Goal: Task Accomplishment & Management: Manage account settings

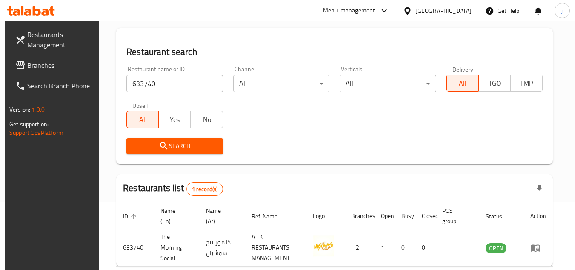
click at [451, 11] on div "United Arab Emirates" at bounding box center [444, 10] width 56 height 9
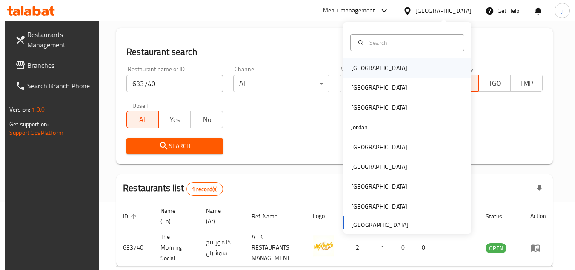
click at [359, 68] on div "Bahrain" at bounding box center [379, 67] width 56 height 9
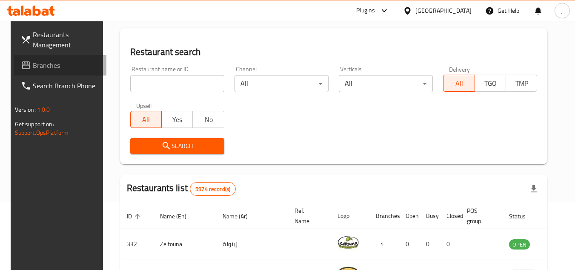
click at [44, 66] on span "Branches" at bounding box center [66, 65] width 67 height 10
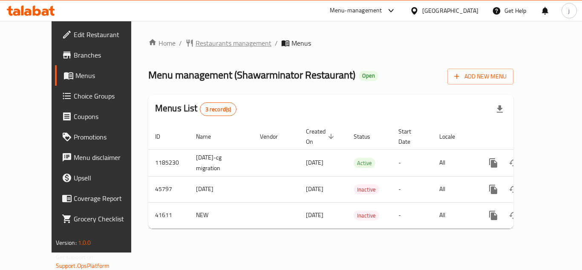
click at [206, 46] on span "Restaurants management" at bounding box center [233, 43] width 76 height 10
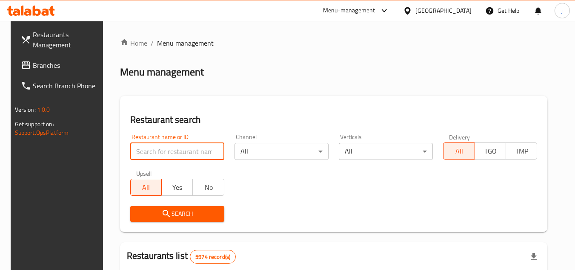
click at [194, 147] on input "search" at bounding box center [177, 151] width 94 height 17
paste input "21677"
type input "21677"
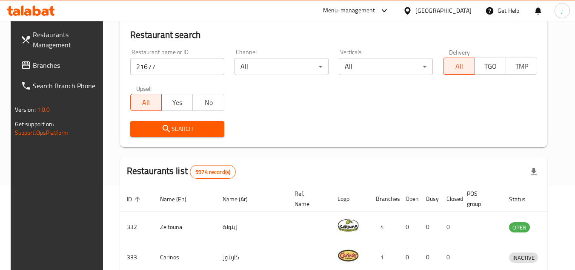
scroll to position [85, 0]
click at [187, 124] on span "Search" at bounding box center [177, 128] width 80 height 11
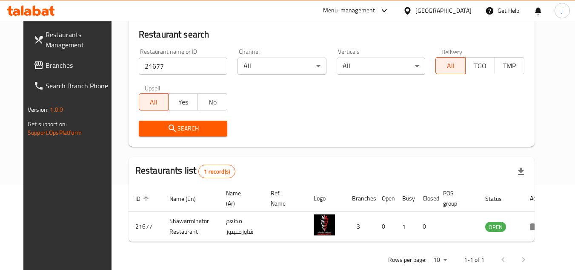
click at [471, 9] on div "Bahrain" at bounding box center [444, 10] width 56 height 9
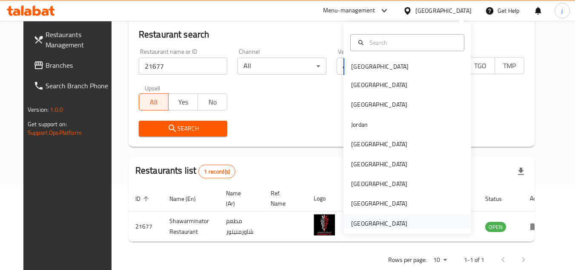
click at [389, 222] on div "United Arab Emirates" at bounding box center [379, 222] width 56 height 9
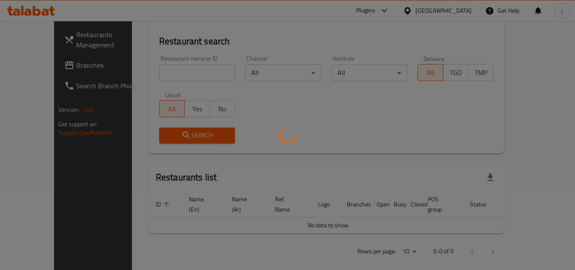
scroll to position [85, 0]
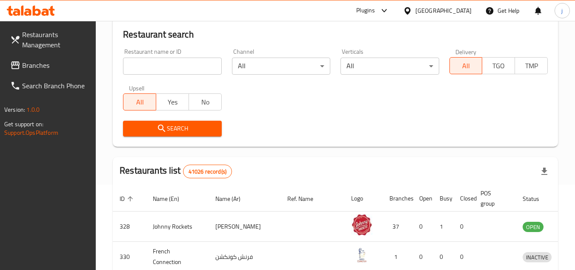
click at [33, 65] on span "Branches" at bounding box center [55, 65] width 67 height 10
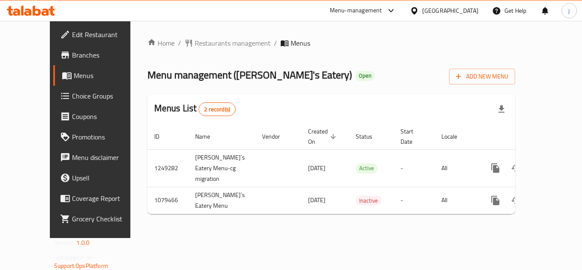
click at [450, 10] on div "United Arab Emirates" at bounding box center [450, 10] width 56 height 9
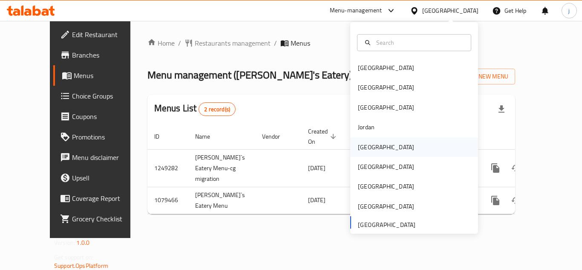
click at [371, 144] on div "[GEOGRAPHIC_DATA]" at bounding box center [386, 147] width 70 height 20
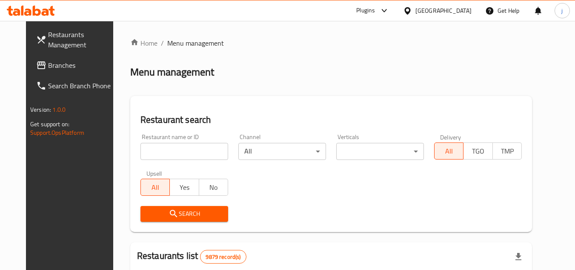
click at [53, 66] on span "Branches" at bounding box center [81, 65] width 67 height 10
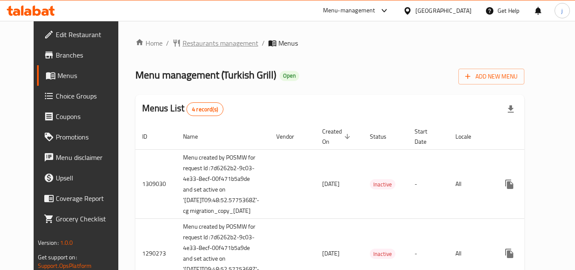
click at [206, 44] on span "Restaurants management" at bounding box center [221, 43] width 76 height 10
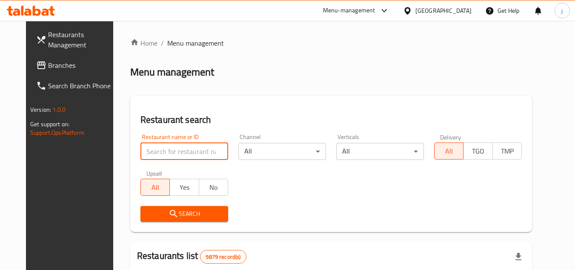
click at [178, 148] on input "search" at bounding box center [185, 151] width 88 height 17
paste input "172"
type input "172"
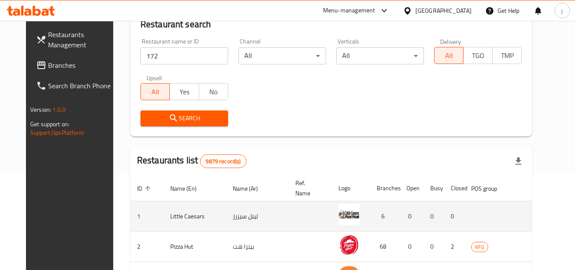
scroll to position [128, 0]
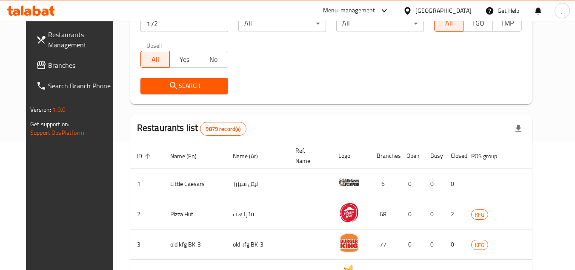
click at [199, 88] on span "Search" at bounding box center [184, 85] width 74 height 11
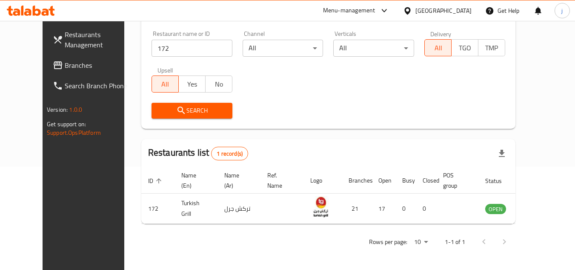
scroll to position [103, 0]
